Goal: Task Accomplishment & Management: Use online tool/utility

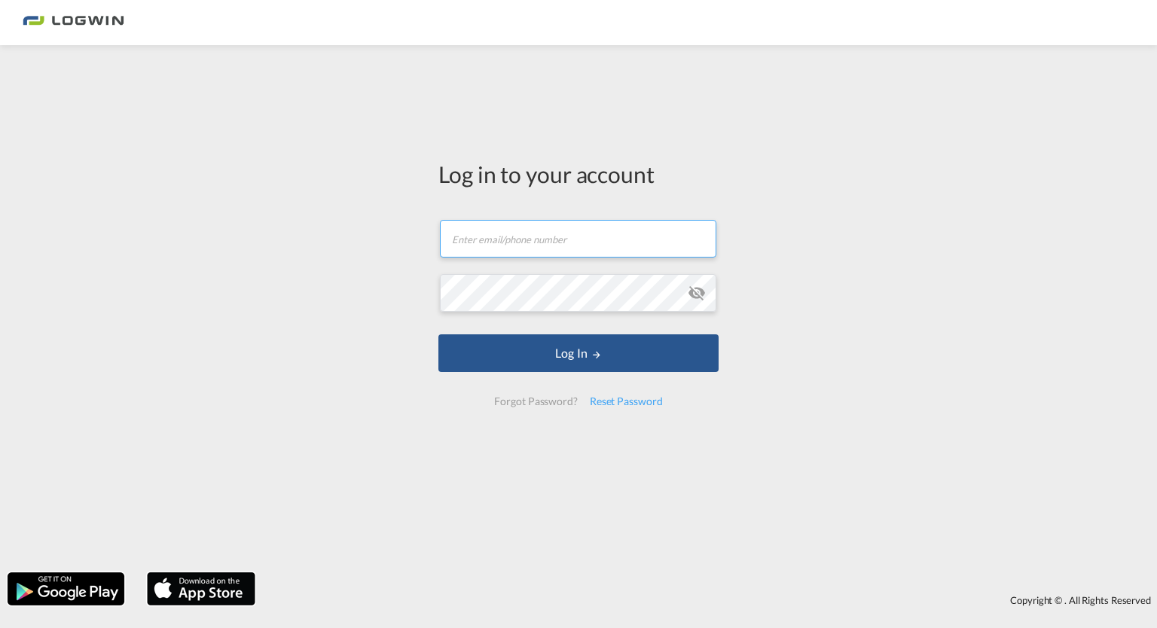
click at [596, 239] on input "text" at bounding box center [578, 239] width 276 height 38
type input "[PERSON_NAME][EMAIL_ADDRESS][DOMAIN_NAME]"
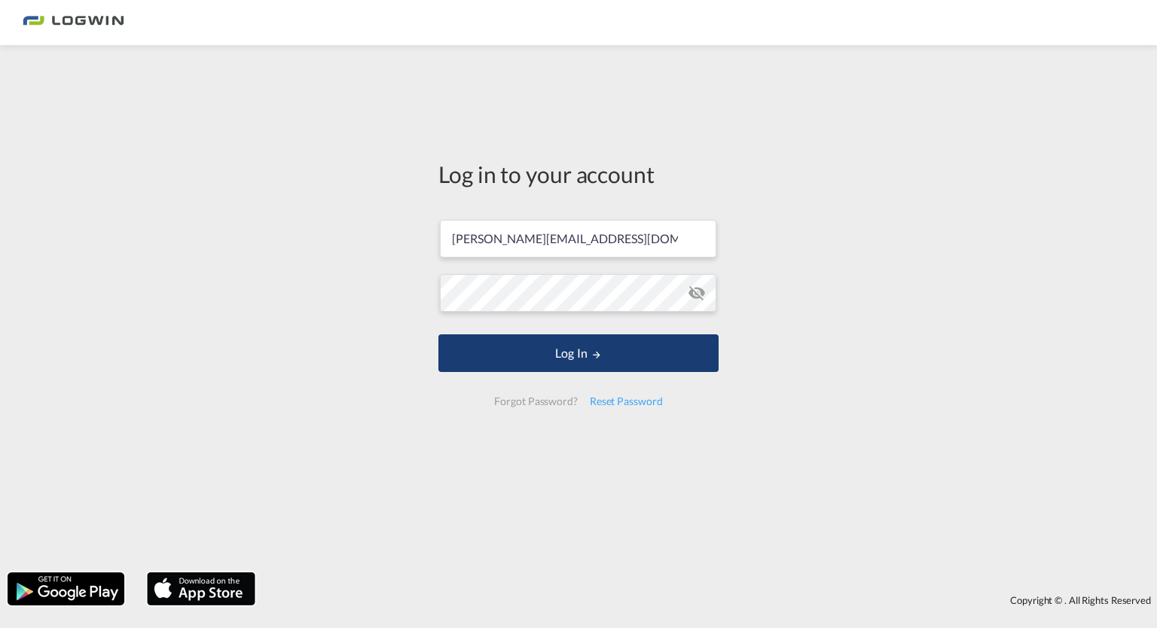
click at [572, 354] on button "Log In" at bounding box center [578, 353] width 280 height 38
